Goal: Task Accomplishment & Management: Use online tool/utility

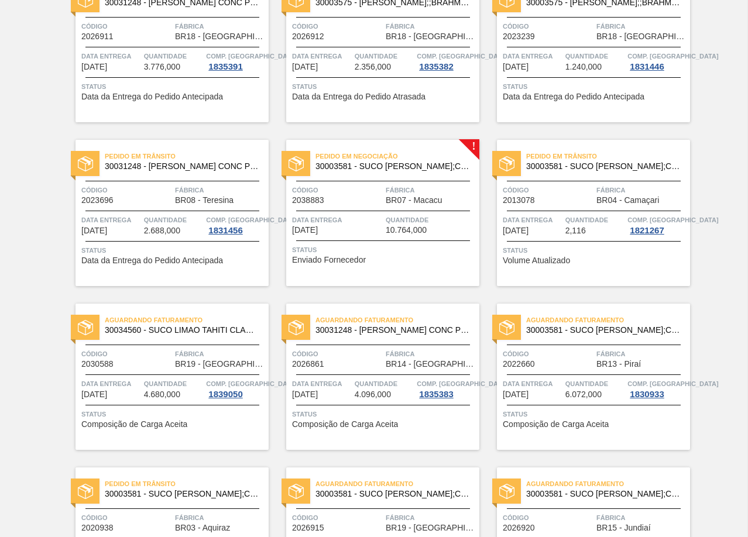
scroll to position [927, 0]
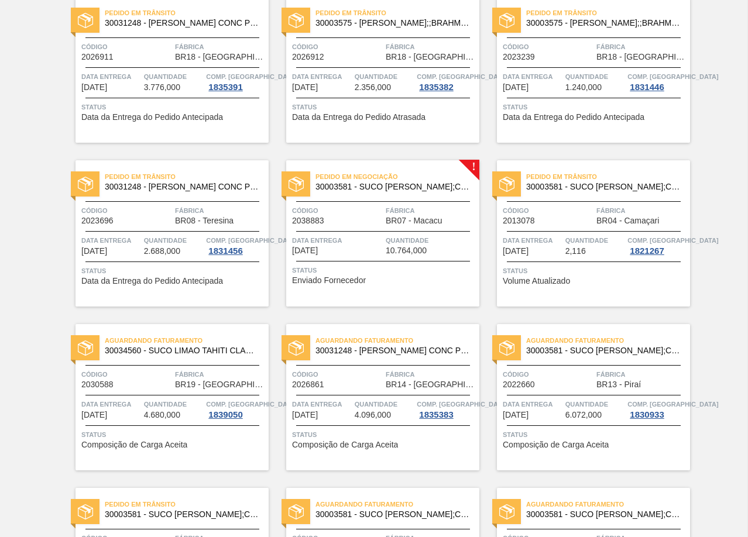
click at [421, 194] on div "Pedido em Negociação 30003581 - SUCO CONCENT LIMAO;CLARIFIC.C/SO2;PEPSI;" at bounding box center [382, 182] width 193 height 26
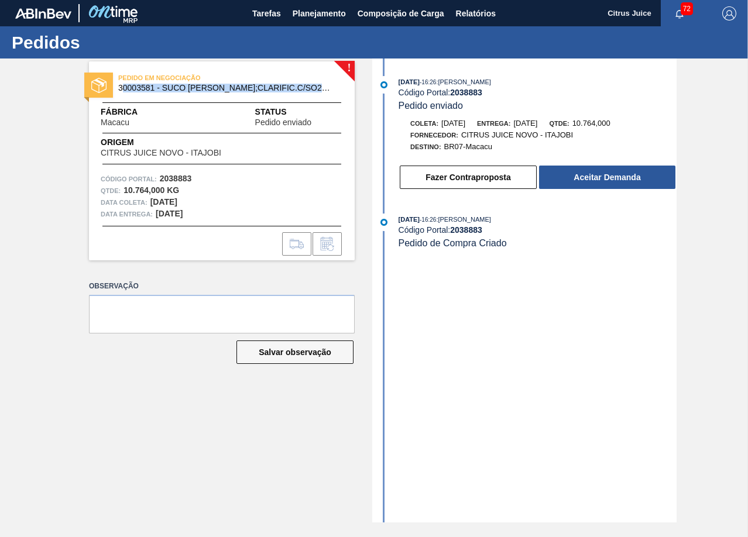
drag, startPoint x: 121, startPoint y: 88, endPoint x: 236, endPoint y: 99, distance: 116.4
click at [236, 99] on div "PEDIDO EM NEGOCIAÇÃO 30003581 - SUCO CONCENT LIMAO;CLARIFIC.C/SO2;PEPSI; Fábric…" at bounding box center [222, 160] width 266 height 199
click at [237, 98] on div "PEDIDO EM NEGOCIAÇÃO 30003581 - SUCO CONCENT LIMAO;CLARIFIC.C/SO2;PEPSI; Fábric…" at bounding box center [222, 160] width 266 height 199
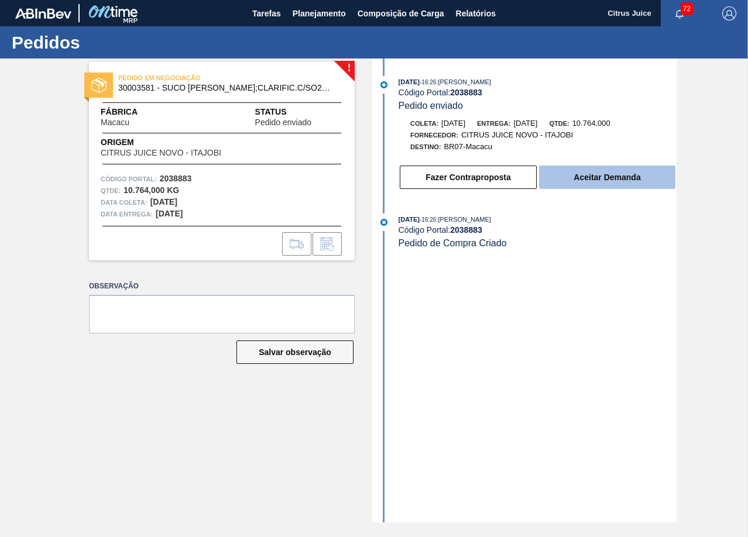
click at [626, 170] on button "Aceitar Demanda" at bounding box center [607, 177] width 136 height 23
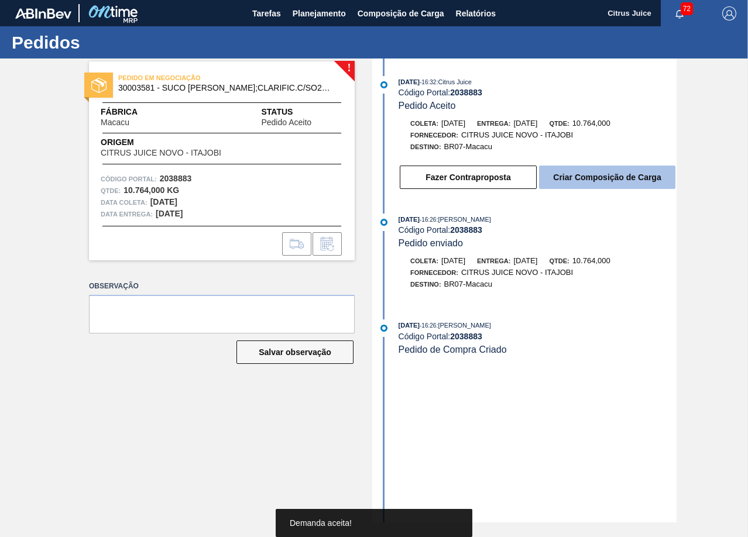
click at [611, 186] on button "Criar Composição de Carga" at bounding box center [607, 177] width 136 height 23
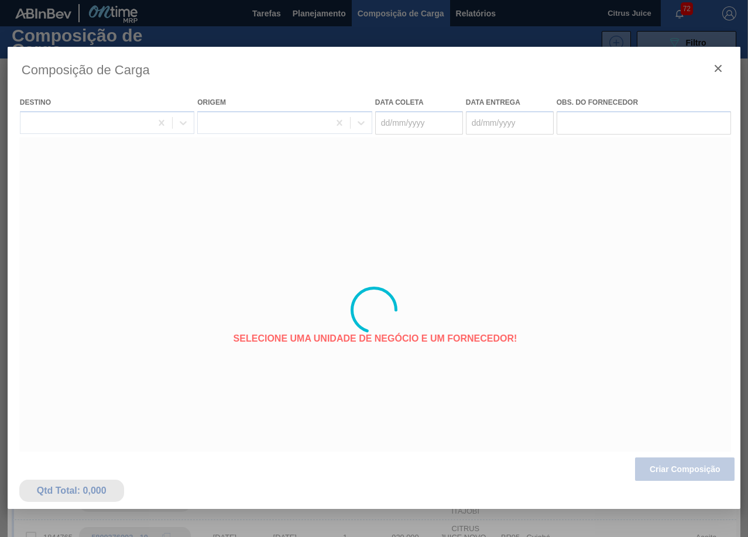
type coleta "[DATE]"
type entrega "[DATE]"
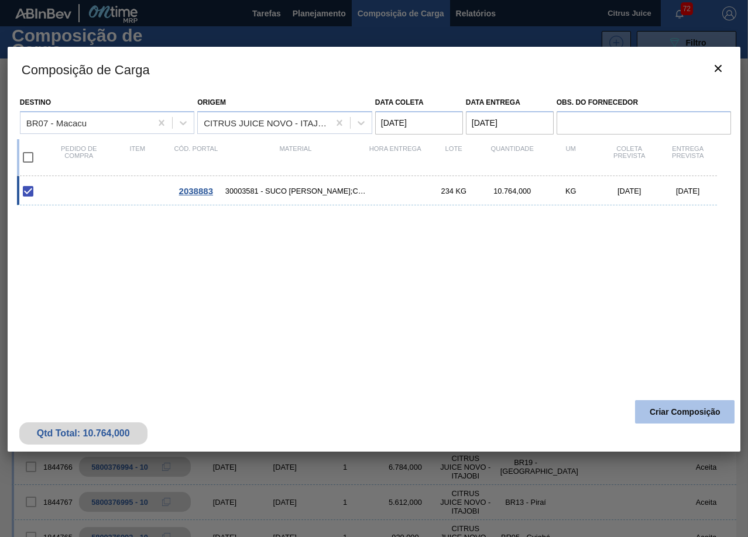
click at [680, 407] on button "Criar Composição" at bounding box center [685, 411] width 100 height 23
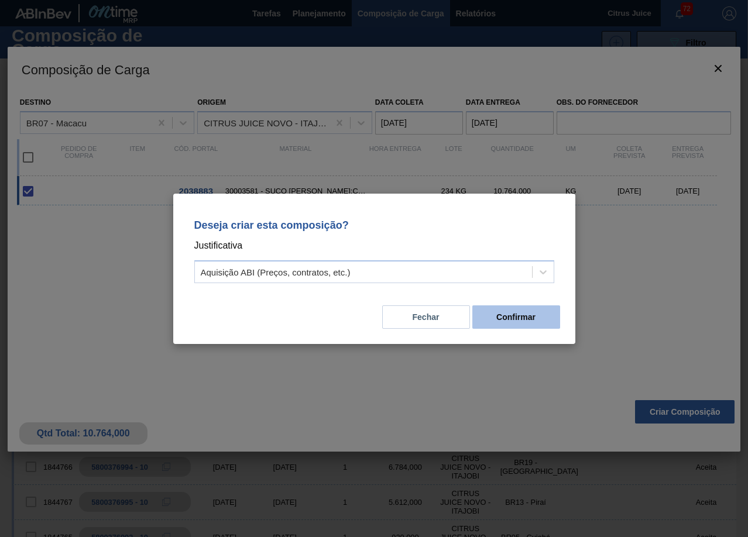
click at [496, 320] on button "Confirmar" at bounding box center [516, 317] width 88 height 23
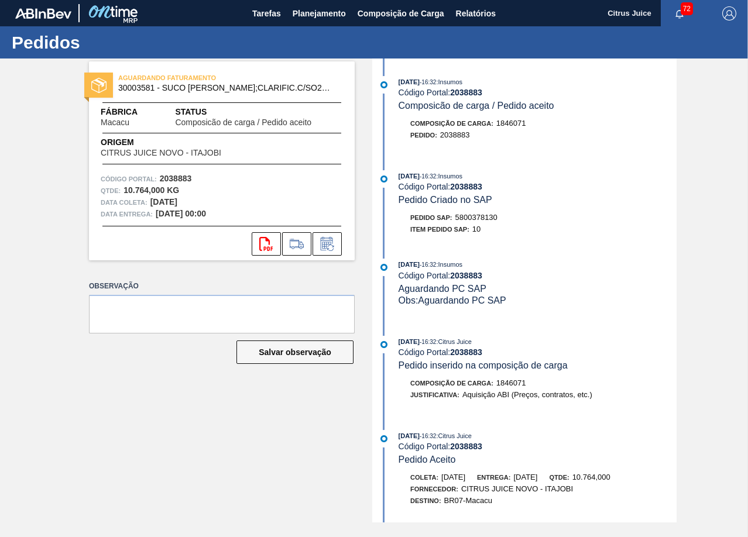
click at [473, 217] on span "5800378130" at bounding box center [476, 217] width 42 height 9
copy span "5800378130"
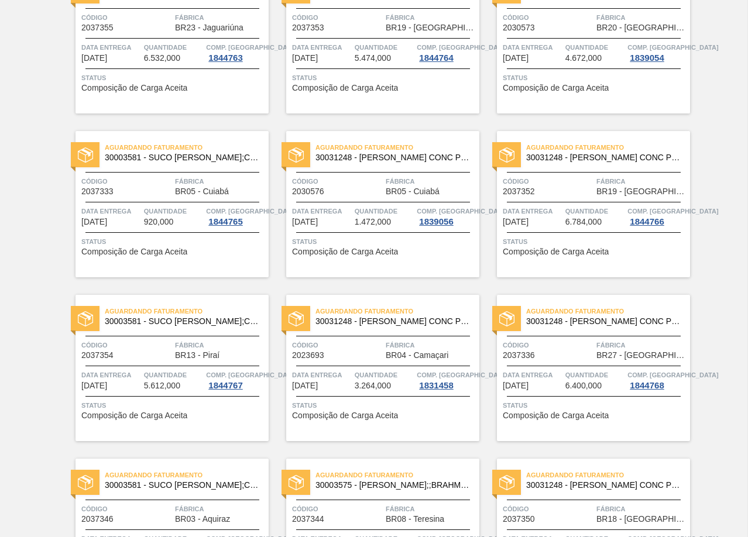
scroll to position [2215, 0]
